Goal: Find contact information: Find contact information

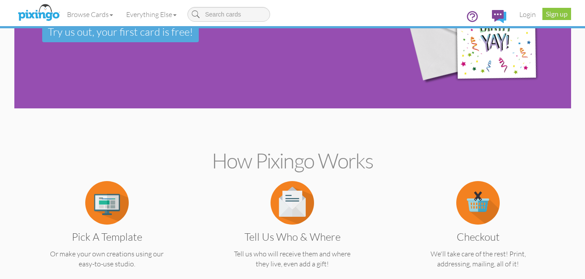
scroll to position [87, 0]
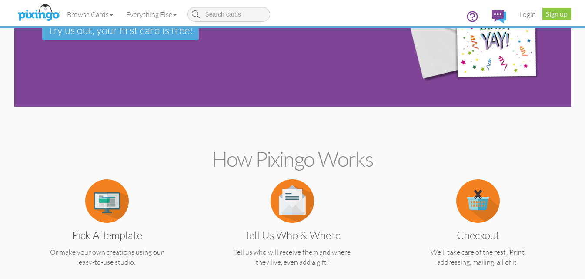
click at [248, 164] on h2 "How Pixingo works" at bounding box center [293, 159] width 527 height 23
click at [341, 163] on h2 "How Pixingo works" at bounding box center [293, 159] width 527 height 23
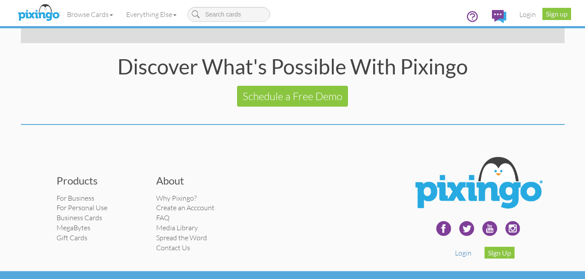
scroll to position [1767, 0]
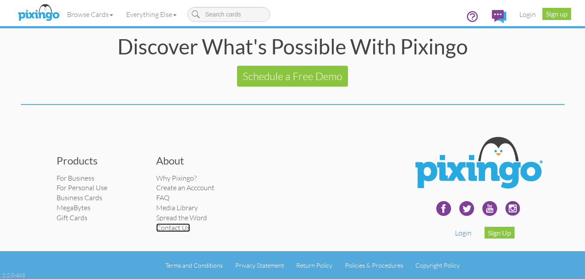
click at [187, 227] on link "Contact Us" at bounding box center [173, 227] width 34 height 9
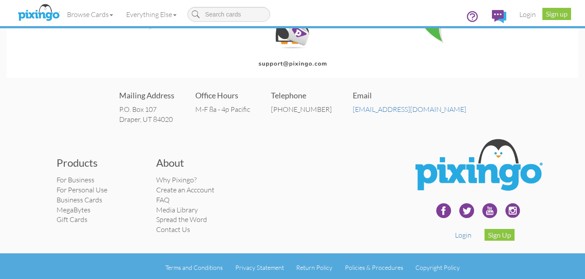
scroll to position [123, 0]
